Goal: Information Seeking & Learning: Learn about a topic

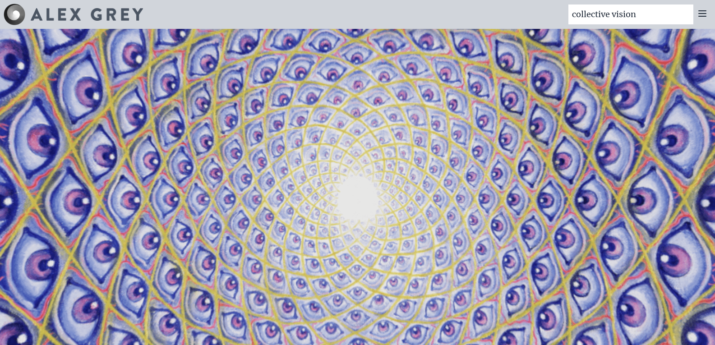
type input "collective vision"
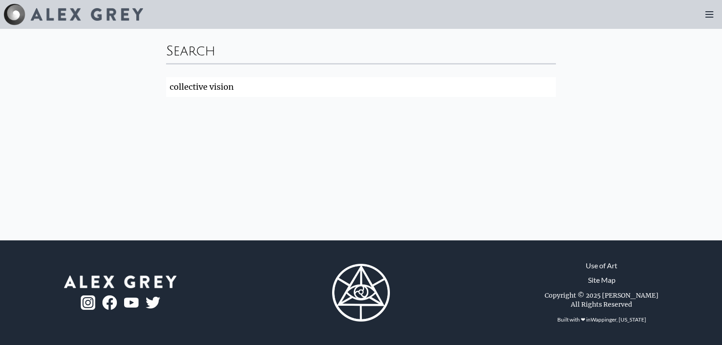
click button "Search" at bounding box center [0, 0] width 0 height 0
click at [547, 85] on input "collective vision" at bounding box center [361, 87] width 390 height 20
click at [67, 12] on img at bounding box center [87, 14] width 112 height 13
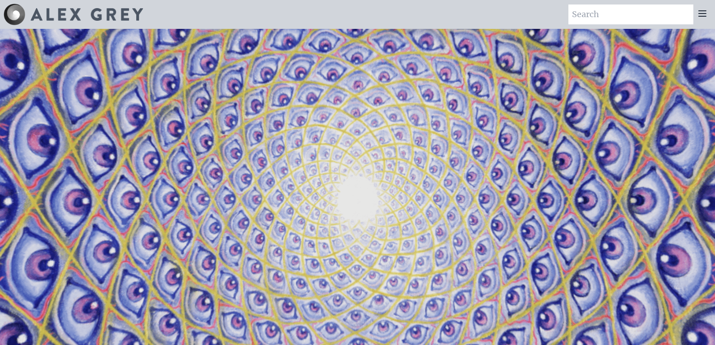
click at [705, 16] on icon at bounding box center [702, 13] width 7 height 5
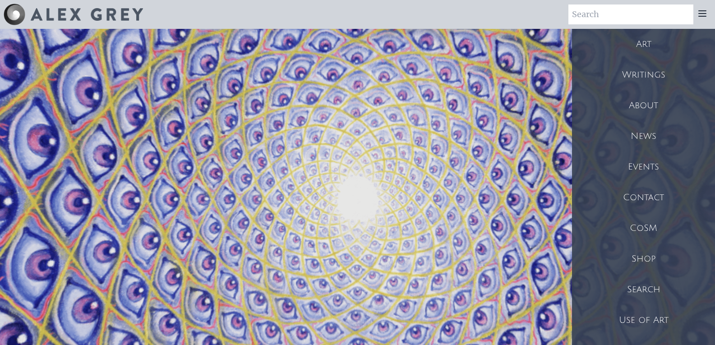
click at [649, 43] on div "Art" at bounding box center [643, 44] width 143 height 31
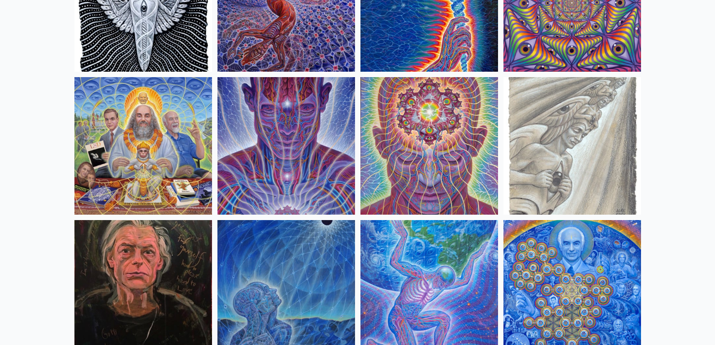
scroll to position [1038, 0]
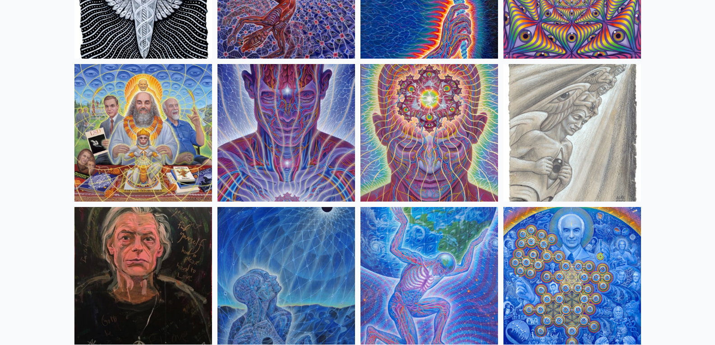
click at [291, 130] on img at bounding box center [287, 133] width 138 height 138
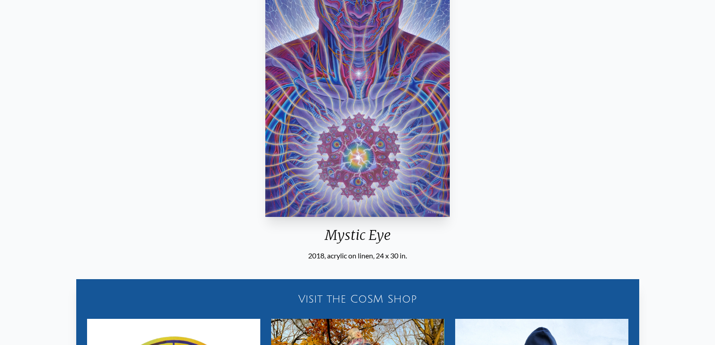
scroll to position [77, 0]
